Goal: Obtain resource: Obtain resource

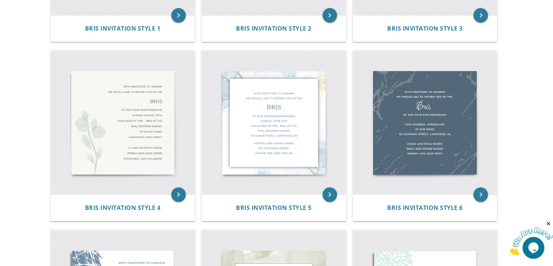
scroll to position [284, 0]
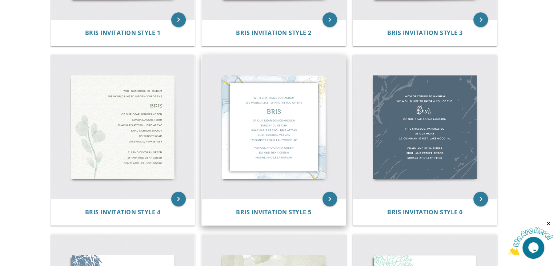
click at [253, 110] on img at bounding box center [274, 127] width 144 height 144
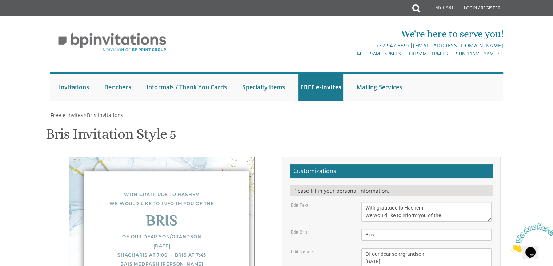
scroll to position [133, 0]
click at [395, 248] on textarea "Of our dear son/grandson [DATE] Shacharis at 7:00 • Bris at 7:45 Bais Medrash […" at bounding box center [427, 269] width 130 height 43
click at [373, 248] on textarea "Of our dear son/grandson [DATE] Shacharis at 7:00 • Bris at 7:45 Bais Medrash […" at bounding box center [427, 269] width 130 height 43
click at [395, 248] on textarea "Of our dear son/grandson [DATE] Shacharis at 7:00 • Bris at 7:45 Bais Medrash […" at bounding box center [427, 269] width 130 height 43
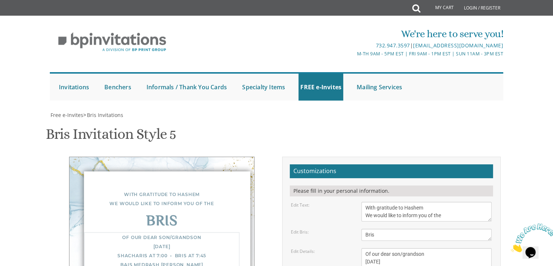
drag, startPoint x: 395, startPoint y: 128, endPoint x: 421, endPoint y: 130, distance: 26.2
click at [421, 248] on textarea "Of our dear son/grandson [DATE] Shacharis at 7:00 • Bris at 7:45 Bais Medrash […" at bounding box center [427, 269] width 130 height 43
click at [398, 248] on textarea "Of our dear son/grandson [DATE] Shacharis at 7:00 • Bris at 7:45 Bais Medrash […" at bounding box center [427, 269] width 130 height 43
click at [399, 248] on textarea "Of our dear son/grandson [DATE] Shacharis at 7:00 • Bris at 7:45 Bais Medrash […" at bounding box center [427, 269] width 130 height 43
drag, startPoint x: 430, startPoint y: 135, endPoint x: 439, endPoint y: 136, distance: 9.1
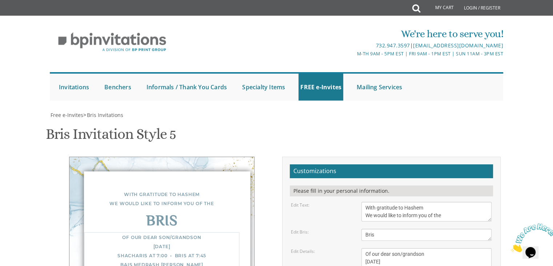
click at [439, 248] on textarea "Of our dear son/grandson [DATE] Shacharis at 7:00 • Bris at 7:45 Bais Medrash […" at bounding box center [427, 269] width 130 height 43
click at [405, 248] on textarea "Of our dear son/grandson [DATE] Shacharis at 7:00 • Bris at 7:45 Bais Medrash […" at bounding box center [427, 269] width 130 height 43
click at [372, 248] on textarea "Of our dear son/grandson [DATE] Shacharis at 7:00 • Bris at 7:45 Bais Medrash […" at bounding box center [427, 269] width 130 height 43
drag, startPoint x: 372, startPoint y: 142, endPoint x: 428, endPoint y: 141, distance: 56.8
click at [428, 248] on textarea "Of our dear son/grandson [DATE] Shacharis at 7:00 • Bris at 7:45 Bais Medrash […" at bounding box center [427, 269] width 130 height 43
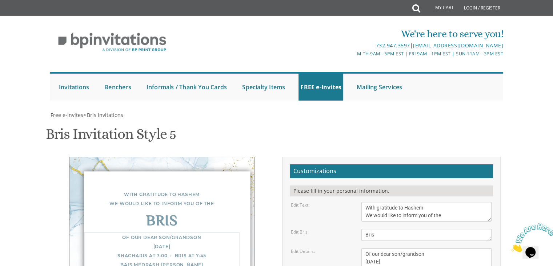
click at [368, 248] on textarea "Of our dear son/grandson [DATE] Shacharis at 7:00 • Bris at 7:45 Bais Medrash […" at bounding box center [427, 269] width 130 height 43
drag, startPoint x: 368, startPoint y: 150, endPoint x: 408, endPoint y: 150, distance: 40.4
click at [408, 248] on textarea "Of our dear son/grandson [DATE] Shacharis at 7:00 • Bris at 7:45 Bais Medrash […" at bounding box center [427, 269] width 130 height 43
click at [432, 248] on textarea "Of our dear son/grandson [DATE] Shacharis at 7:00 • Bris at 7:45 Bais Medrash […" at bounding box center [427, 269] width 130 height 43
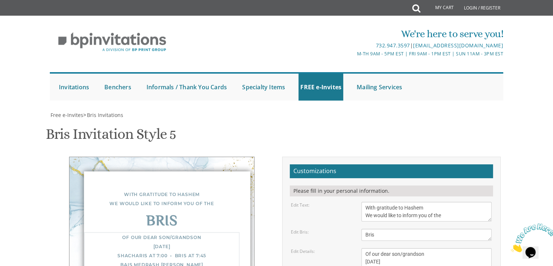
click at [460, 248] on textarea "Of our dear son/grandson [DATE] Shacharis at 7:00 • Bris at 7:45 Bais Medrash […" at bounding box center [427, 269] width 130 height 43
drag, startPoint x: 402, startPoint y: 119, endPoint x: 421, endPoint y: 119, distance: 18.9
click at [421, 248] on textarea "Of our dear son/grandson [DATE] Shacharis at 7:00 • Bris at 7:45 Bais Medrash […" at bounding box center [427, 269] width 130 height 43
click at [435, 248] on textarea "Of our dear son/grandson [DATE] Shacharis at 7:00 • Bris at 7:45 Bais Medrash […" at bounding box center [427, 269] width 130 height 43
type textarea "Of our dear son/grandson [DATE] Shacharis at 7:30 AM • Bris at 8:00 AM [GEOGRAP…"
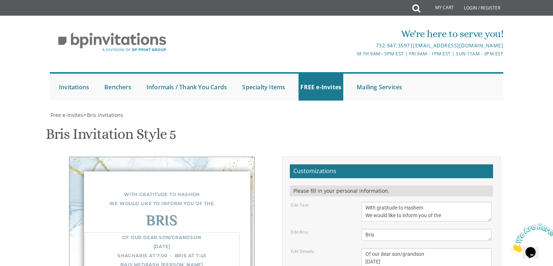
drag, startPoint x: 371, startPoint y: 168, endPoint x: 421, endPoint y: 171, distance: 50.6
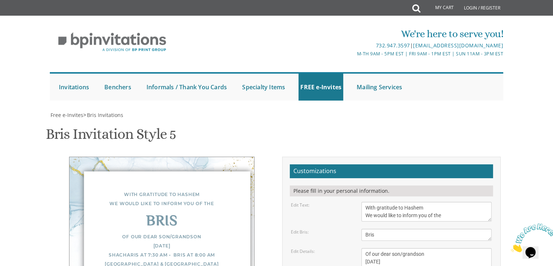
drag, startPoint x: 372, startPoint y: 184, endPoint x: 403, endPoint y: 184, distance: 31.3
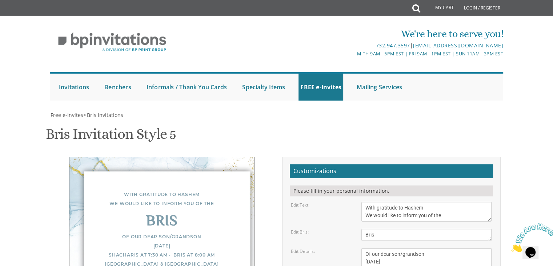
type textarea "[PERSON_NAME] & [PERSON_NAME] & [PERSON_NAME] & [PERSON_NAME]"
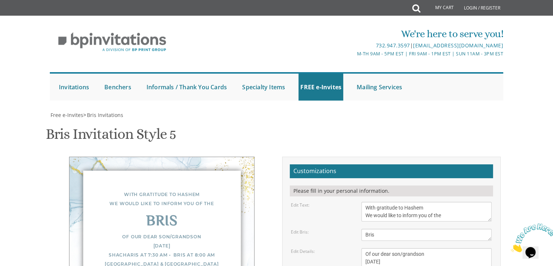
type input "[PERSON_NAME][EMAIL_ADDRESS][DOMAIN_NAME]"
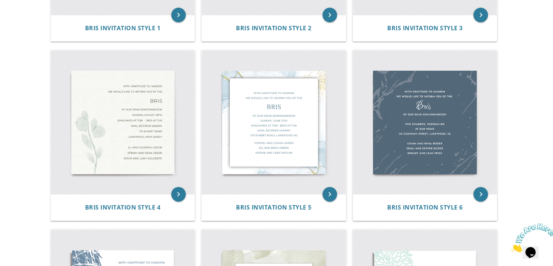
scroll to position [287, 0]
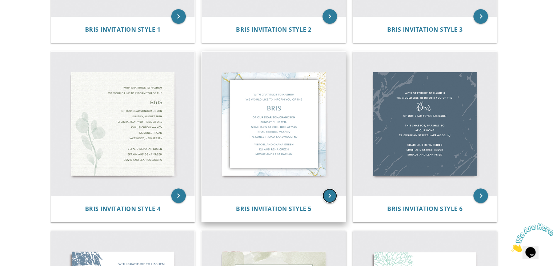
click at [331, 190] on icon "keyboard_arrow_right" at bounding box center [330, 195] width 15 height 15
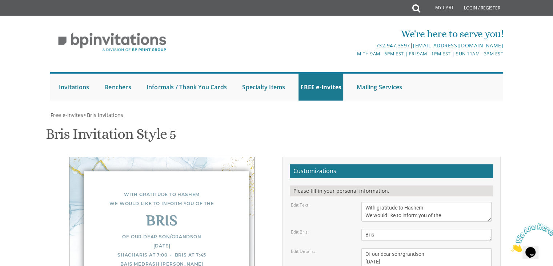
scroll to position [122, 0]
click at [366, 248] on textarea "Of our dear son/grandson [DATE] Shacharis at 7:00 • Bris at 7:45 Bais Medrash […" at bounding box center [427, 269] width 130 height 43
click at [372, 248] on textarea "Of our dear son/grandson [DATE] Shacharis at 7:00 • Bris at 7:45 Bais Medrash […" at bounding box center [427, 269] width 130 height 43
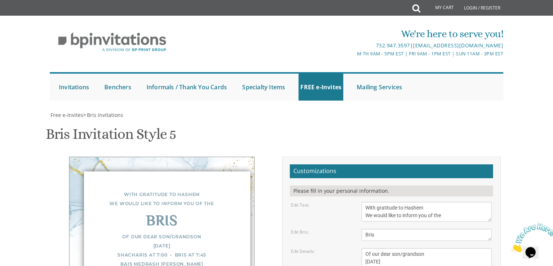
drag, startPoint x: 378, startPoint y: 178, endPoint x: 396, endPoint y: 199, distance: 27.6
click at [368, 248] on textarea "Of our dear son/grandson [DATE] Shacharis at 7:00 • Bris at 7:45 Bais Medrash […" at bounding box center [427, 269] width 130 height 43
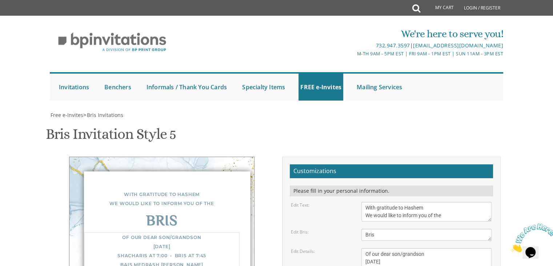
click at [368, 248] on textarea "Of our dear son/grandson [DATE] Shacharis at 7:00 • Bris at 7:45 Bais Medrash […" at bounding box center [427, 269] width 130 height 43
click at [393, 248] on textarea "Of our dear son/grandson [DATE] Shacharis at 7:00 • Bris at 7:45 Bais Medrash […" at bounding box center [427, 269] width 130 height 43
drag, startPoint x: 393, startPoint y: 140, endPoint x: 413, endPoint y: 137, distance: 20.3
click at [413, 248] on textarea "Of our dear son/grandson [DATE] Shacharis at 7:00 • Bris at 7:45 Bais Medrash […" at bounding box center [427, 269] width 130 height 43
click at [395, 248] on textarea "Of our dear son/grandson [DATE] Shacharis at 7:00 • Bris at 7:45 Bais Medrash […" at bounding box center [427, 269] width 130 height 43
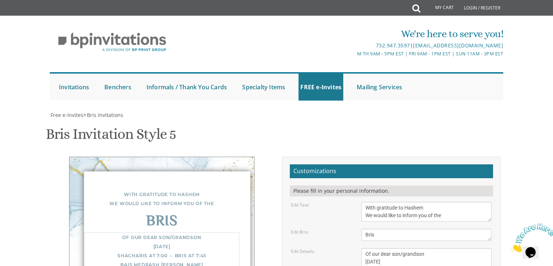
click at [400, 248] on textarea "Of our dear son/grandson [DATE] Shacharis at 7:00 • Bris at 7:45 Bais Medrash […" at bounding box center [427, 269] width 130 height 43
drag, startPoint x: 427, startPoint y: 144, endPoint x: 437, endPoint y: 144, distance: 10.2
click at [437, 248] on textarea "Of our dear son/grandson [DATE] Shacharis at 7:00 • Bris at 7:45 Bais Medrash […" at bounding box center [427, 269] width 130 height 43
click at [366, 248] on textarea "Of our dear son/grandson [DATE] Shacharis at 7:00 • Bris at 7:45 Bais Medrash […" at bounding box center [427, 269] width 130 height 43
drag, startPoint x: 366, startPoint y: 154, endPoint x: 412, endPoint y: 151, distance: 46.3
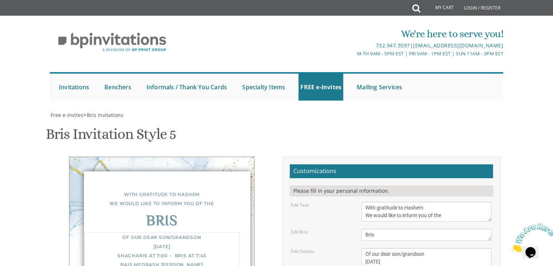
click at [412, 248] on textarea "Of our dear son/grandson [DATE] Shacharis at 7:00 • Bris at 7:45 Bais Medrash […" at bounding box center [427, 269] width 130 height 43
click at [413, 248] on textarea "Of our dear son/grandson [DATE] Shacharis at 7:00 • Bris at 7:45 Bais Medrash […" at bounding box center [427, 269] width 130 height 43
click at [440, 248] on textarea "Of our dear son/grandson [DATE] Shacharis at 7:00 • Bris at 7:45 Bais Medrash […" at bounding box center [427, 269] width 130 height 43
drag, startPoint x: 440, startPoint y: 163, endPoint x: 455, endPoint y: 163, distance: 15.7
click at [455, 248] on textarea "Of our dear son/grandson [DATE] Shacharis at 7:00 • Bris at 7:45 Bais Medrash […" at bounding box center [427, 269] width 130 height 43
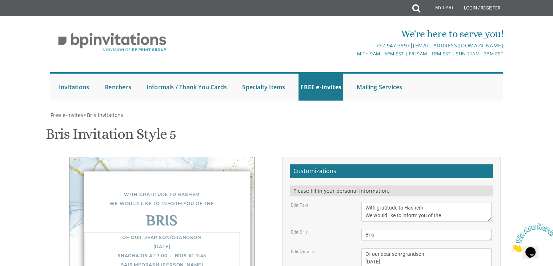
type textarea "Of our dear son/grandson Tuesday, September 2nd Shacharis at 7:30 • Bris at 8:0…"
drag, startPoint x: 371, startPoint y: 181, endPoint x: 410, endPoint y: 196, distance: 42.2
type textarea "[PERSON_NAME] & [PERSON_NAME] & [PERSON_NAME] & [PERSON_NAME]"
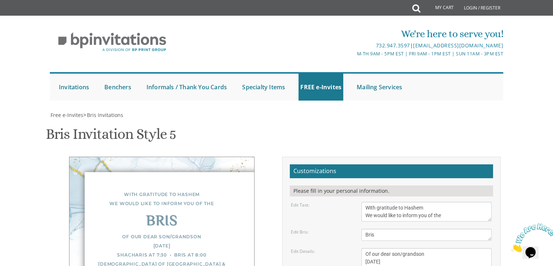
click at [306, 248] on label "Edit Details:" at bounding box center [303, 251] width 24 height 6
drag, startPoint x: 306, startPoint y: 130, endPoint x: 304, endPoint y: 192, distance: 62.2
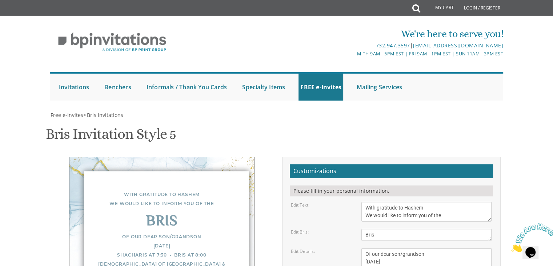
drag, startPoint x: 304, startPoint y: 192, endPoint x: 310, endPoint y: 177, distance: 16.8
drag, startPoint x: 310, startPoint y: 177, endPoint x: 305, endPoint y: 121, distance: 55.9
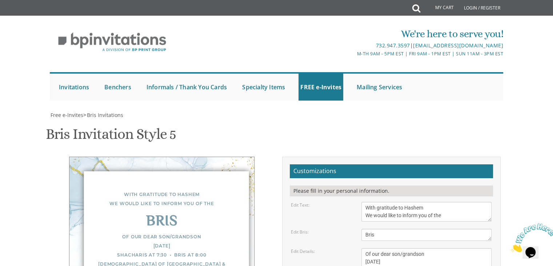
drag, startPoint x: 305, startPoint y: 121, endPoint x: 321, endPoint y: 189, distance: 69.5
drag, startPoint x: 321, startPoint y: 189, endPoint x: 307, endPoint y: 119, distance: 71.5
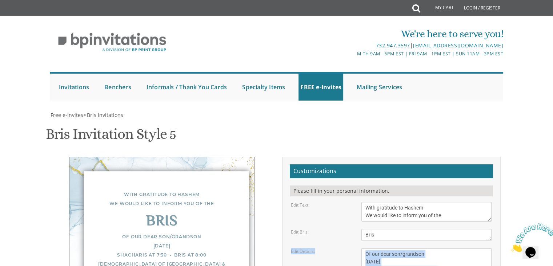
drag, startPoint x: 307, startPoint y: 119, endPoint x: 336, endPoint y: 206, distance: 91.9
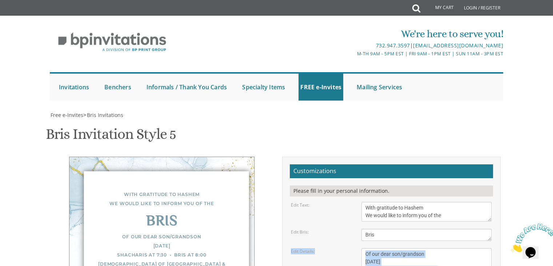
drag, startPoint x: 297, startPoint y: 179, endPoint x: 293, endPoint y: 128, distance: 51.4
click at [293, 248] on label "Edit Details:" at bounding box center [303, 251] width 24 height 6
drag, startPoint x: 293, startPoint y: 128, endPoint x: 325, endPoint y: 182, distance: 62.8
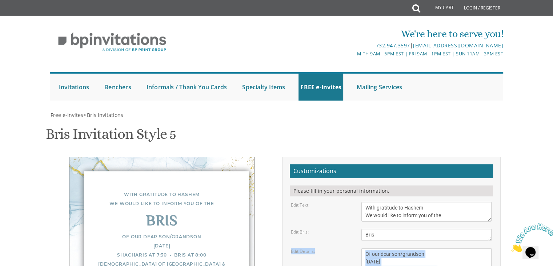
drag, startPoint x: 325, startPoint y: 182, endPoint x: 296, endPoint y: 119, distance: 69.7
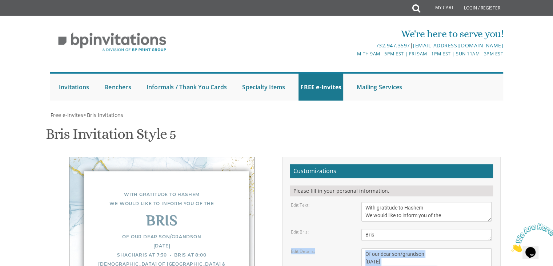
drag, startPoint x: 296, startPoint y: 119, endPoint x: 360, endPoint y: 202, distance: 104.8
drag, startPoint x: 328, startPoint y: 185, endPoint x: 294, endPoint y: 118, distance: 74.5
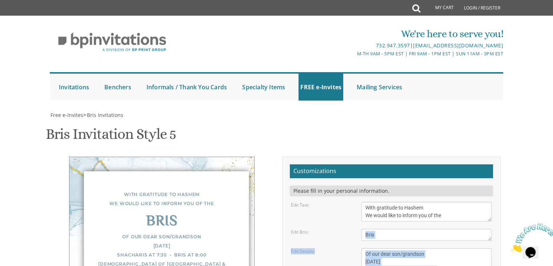
drag, startPoint x: 294, startPoint y: 118, endPoint x: 335, endPoint y: 188, distance: 80.7
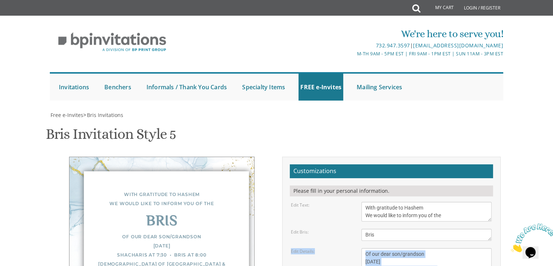
drag, startPoint x: 335, startPoint y: 188, endPoint x: 296, endPoint y: 126, distance: 73.5
click at [296, 248] on label "Edit Details:" at bounding box center [303, 251] width 24 height 6
drag, startPoint x: 296, startPoint y: 126, endPoint x: 329, endPoint y: 185, distance: 68.1
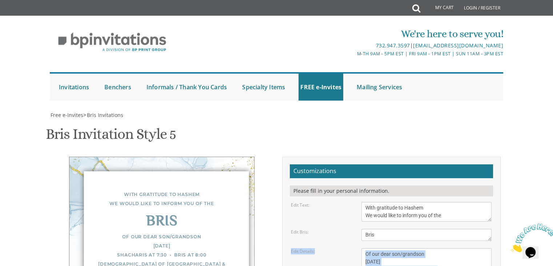
drag, startPoint x: 329, startPoint y: 185, endPoint x: 311, endPoint y: 124, distance: 63.2
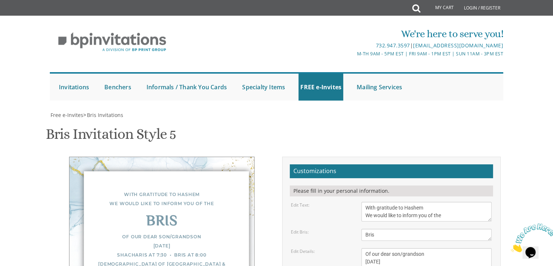
type input "[PERSON_NAME][EMAIL_ADDRESS][DOMAIN_NAME]"
